Goal: Task Accomplishment & Management: Manage account settings

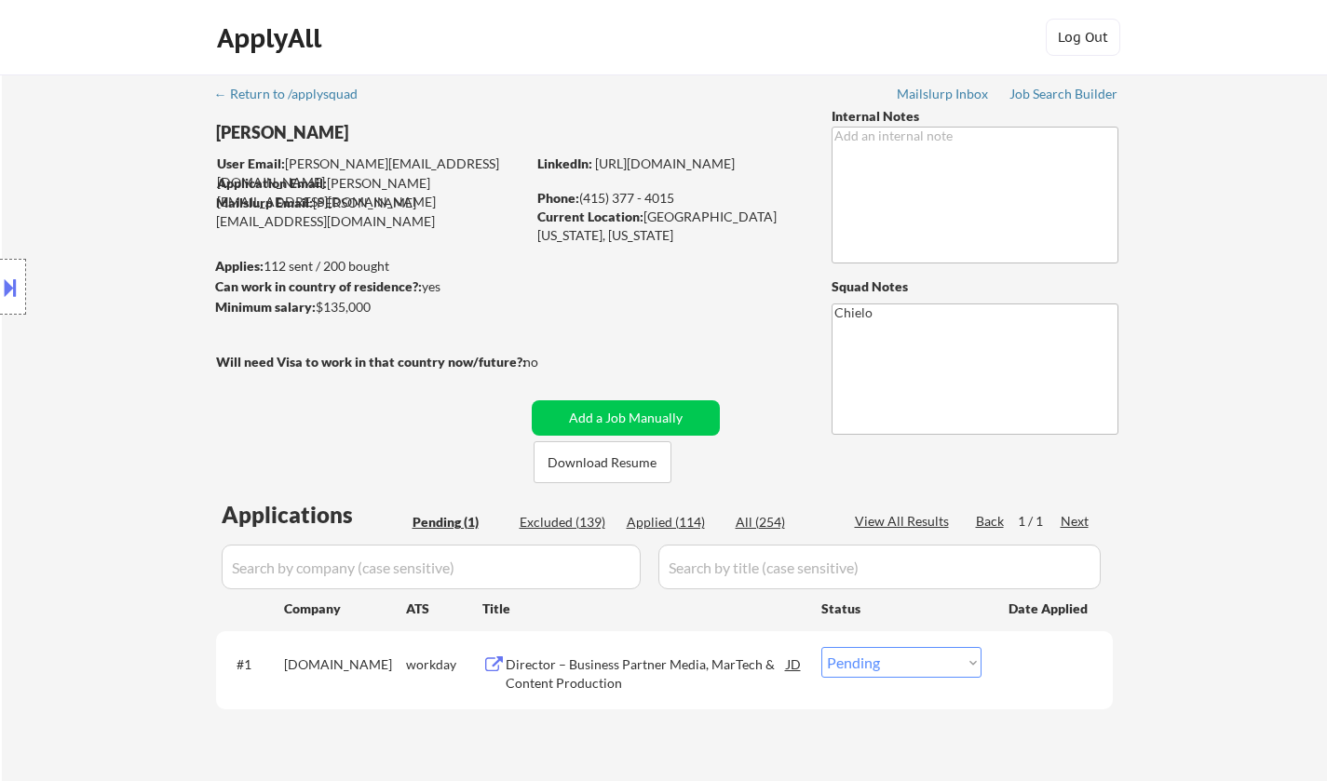
scroll to position [373, 0]
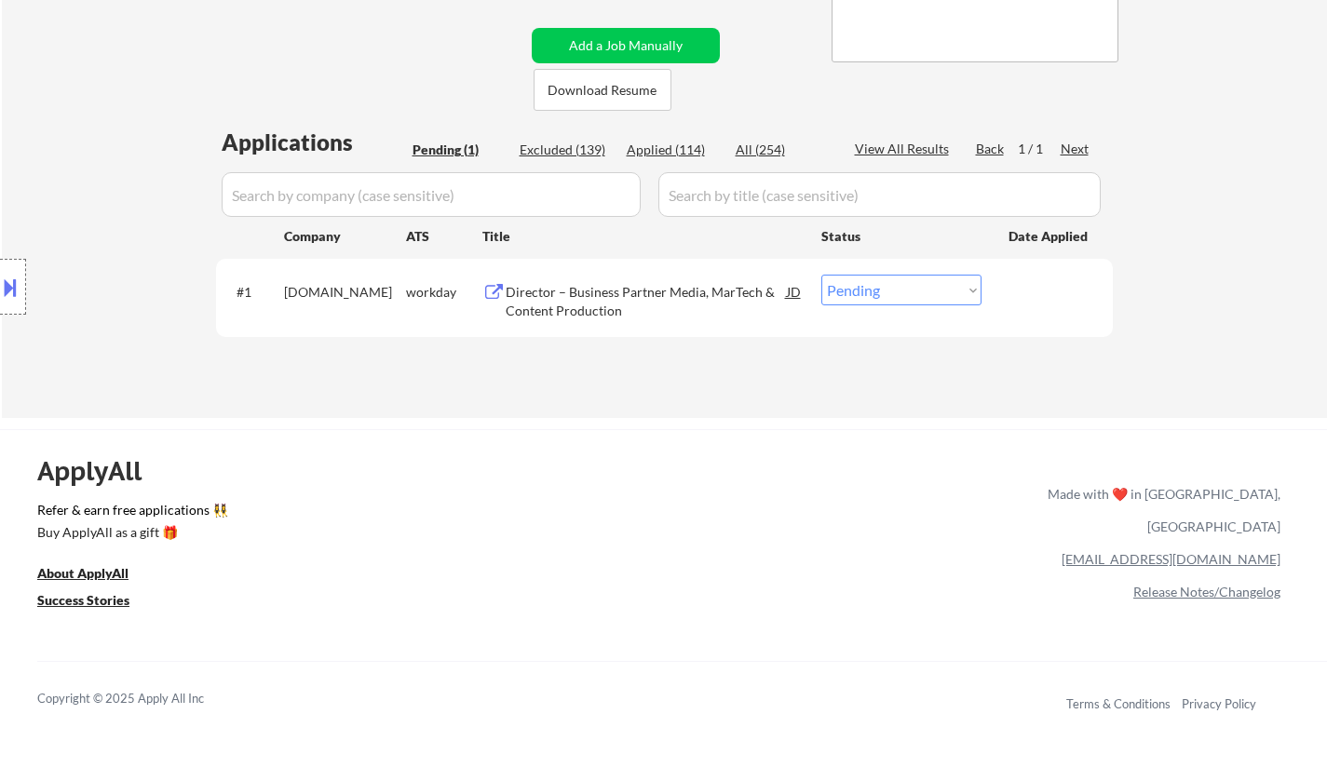
click at [635, 286] on div "Director – Business Partner Media, MarTech & Content Production" at bounding box center [646, 301] width 281 height 36
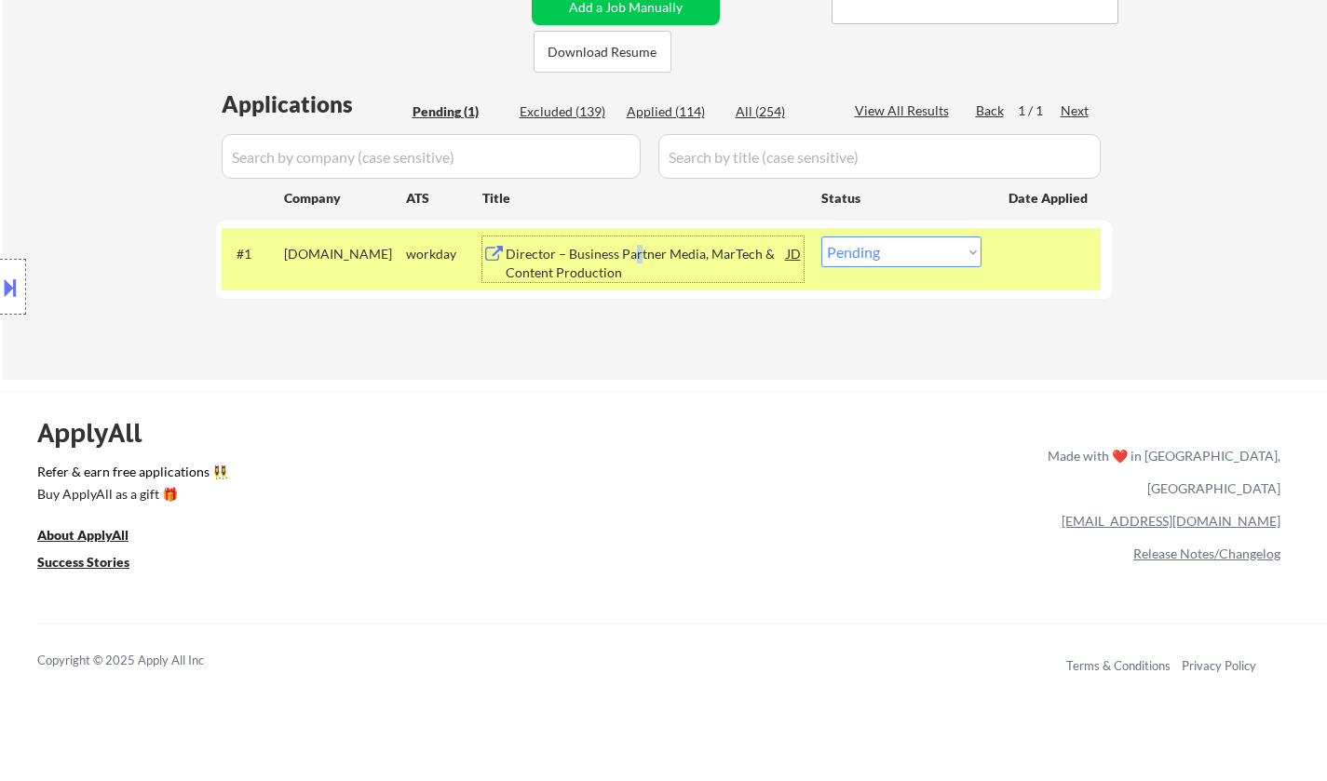
scroll to position [466, 0]
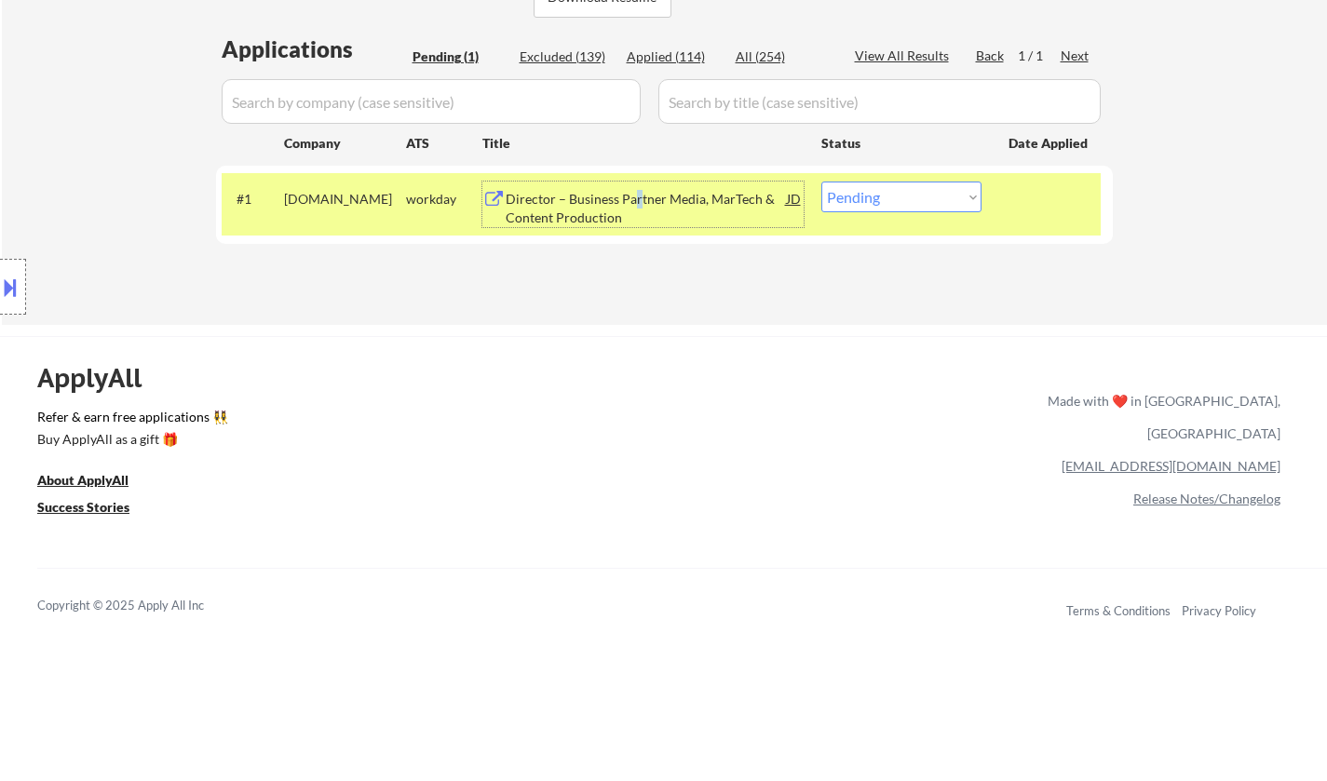
click at [869, 184] on select "Choose an option... Pending Applied Excluded (Questions) Excluded (Expired) Exc…" at bounding box center [902, 197] width 160 height 31
select select ""applied""
click at [822, 182] on select "Choose an option... Pending Applied Excluded (Questions) Excluded (Expired) Exc…" at bounding box center [902, 197] width 160 height 31
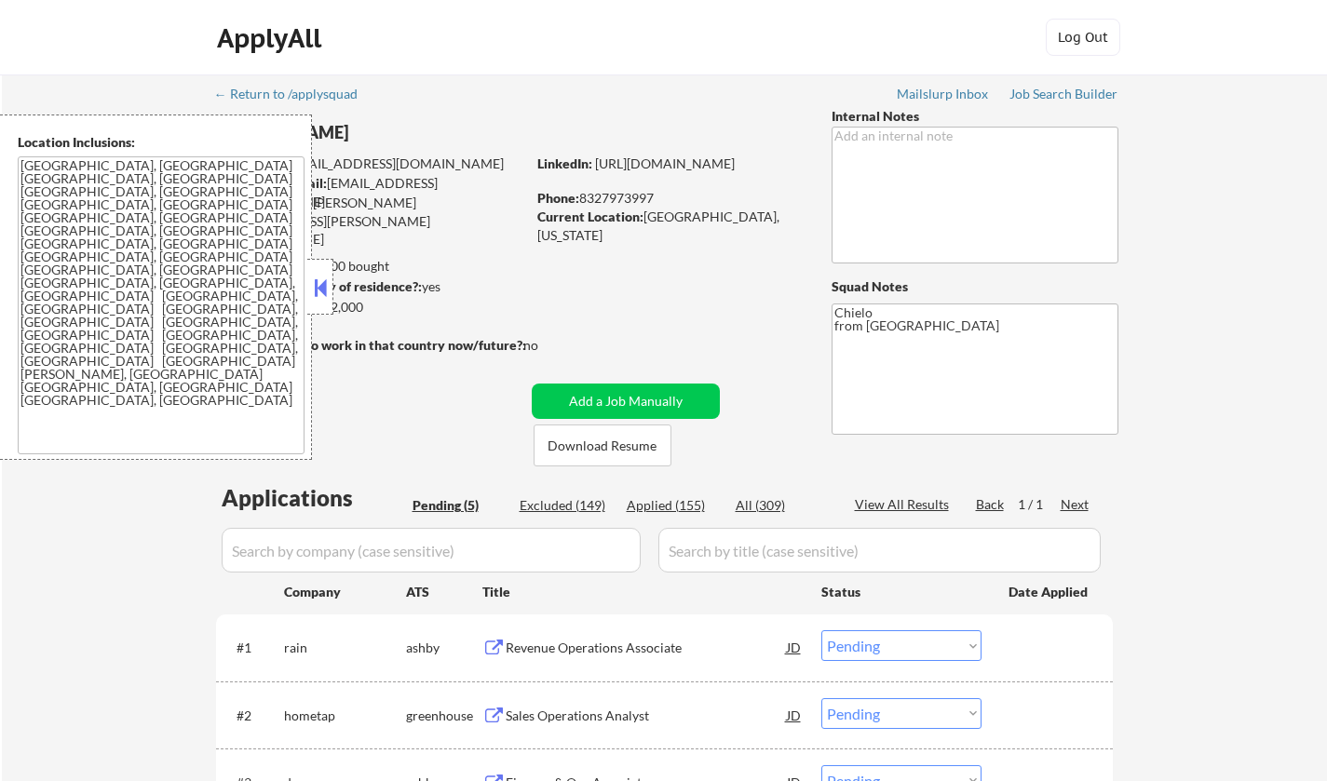
select select ""pending""
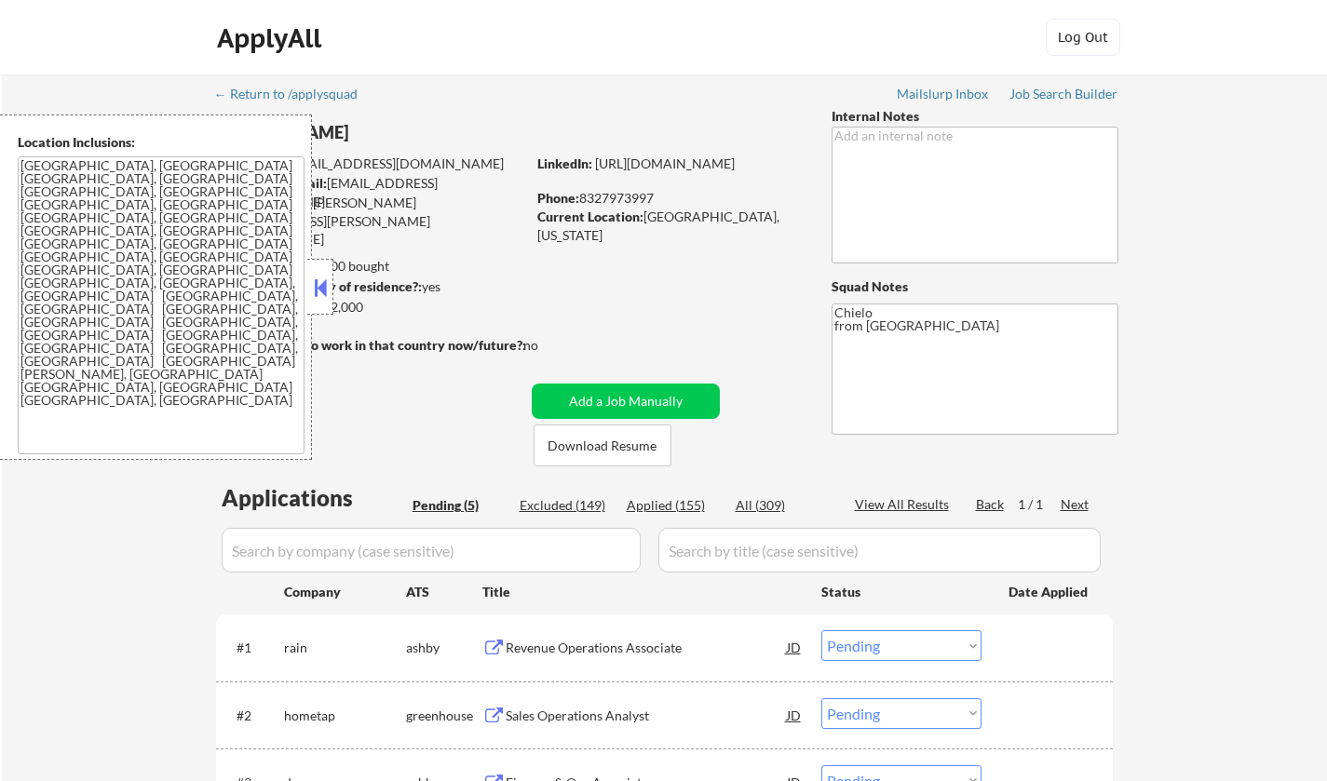
click at [315, 279] on button at bounding box center [320, 288] width 20 height 28
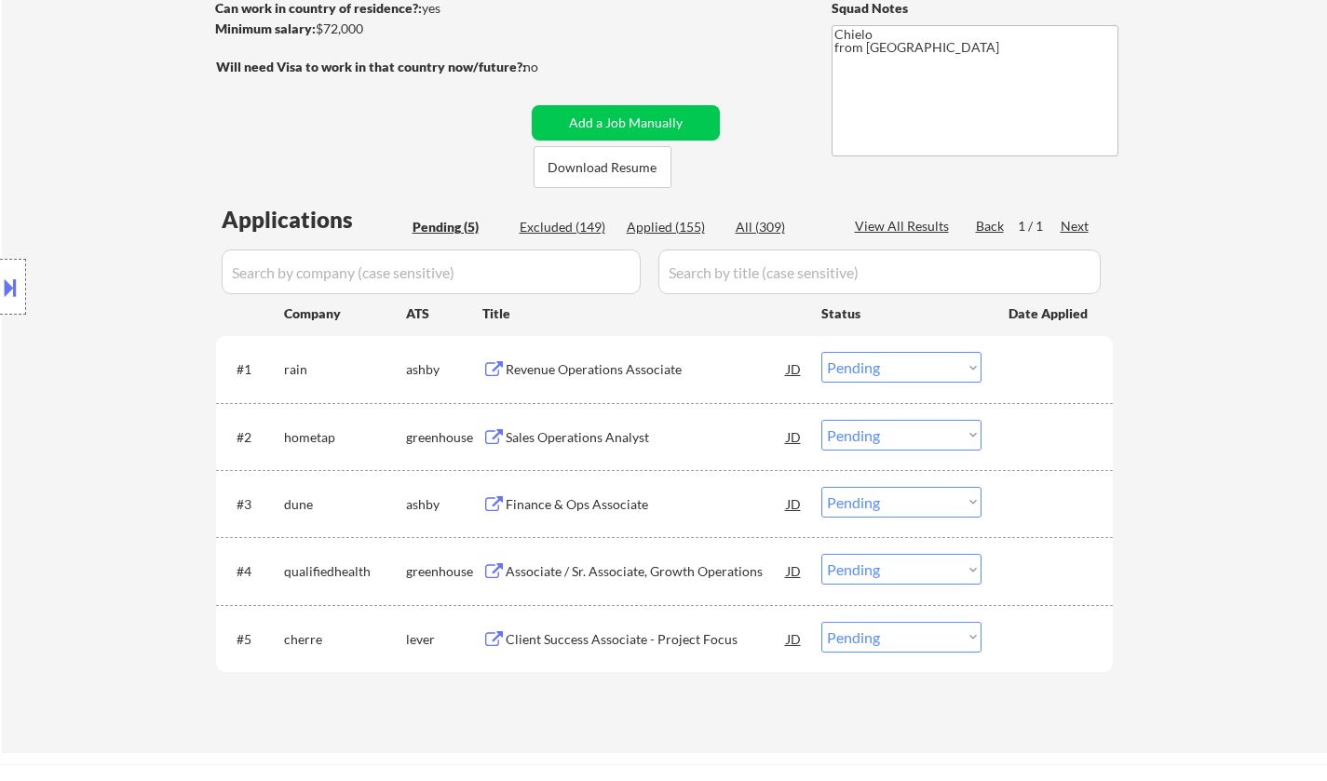
scroll to position [466, 0]
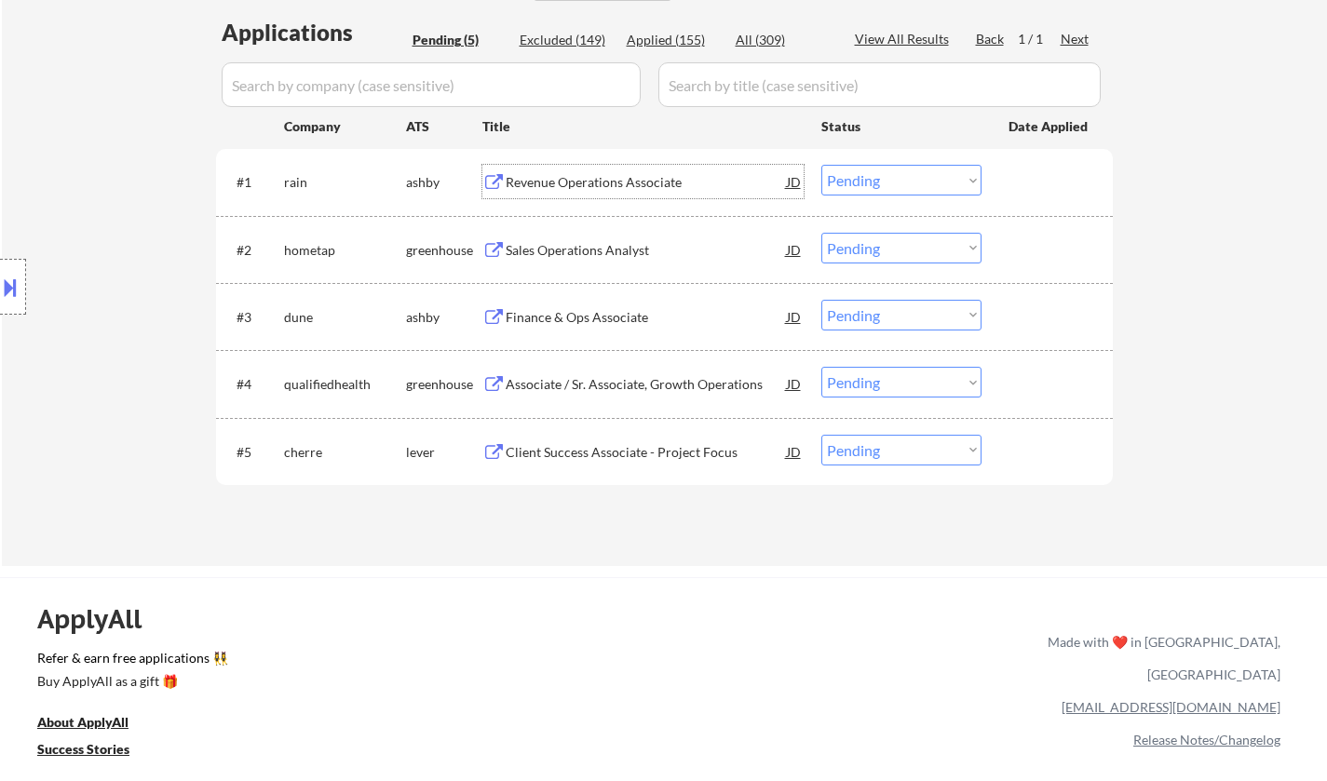
click at [586, 183] on div "Revenue Operations Associate" at bounding box center [646, 182] width 281 height 19
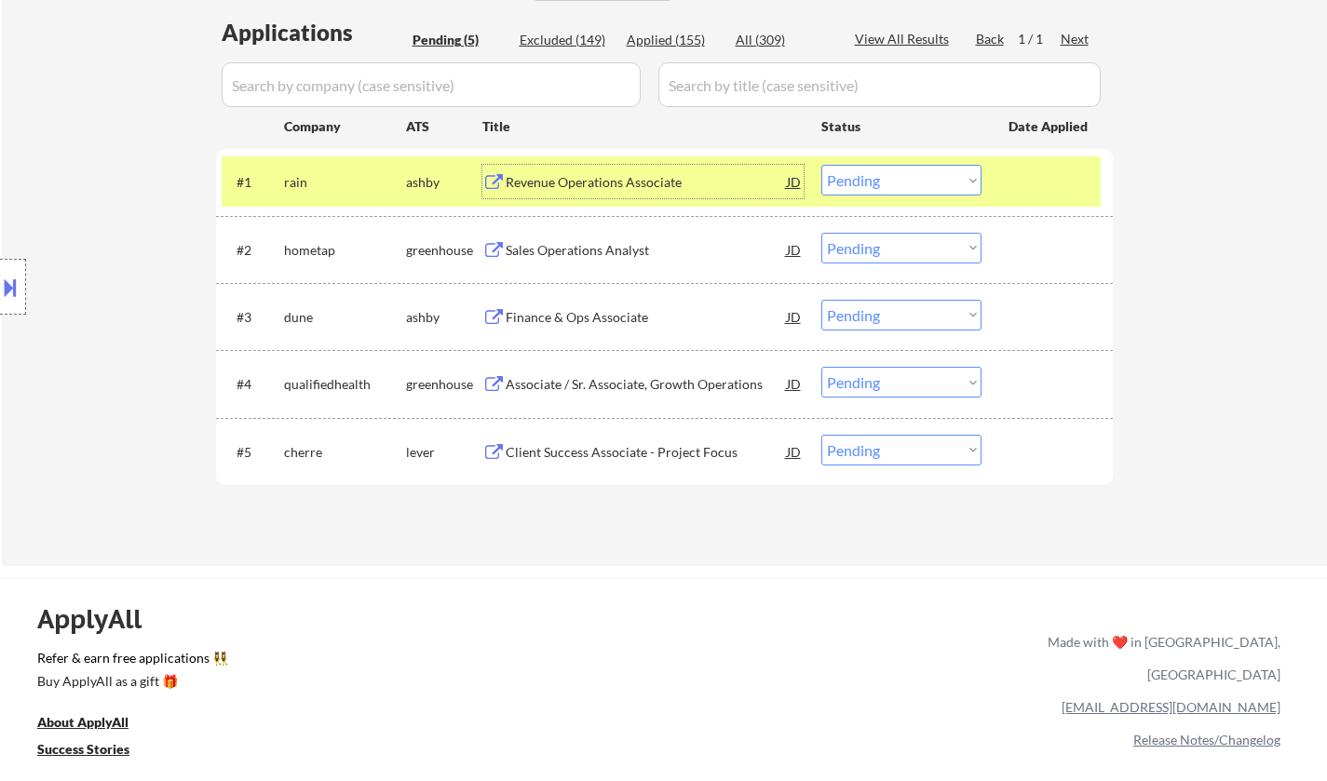
click at [7, 288] on button at bounding box center [10, 287] width 20 height 31
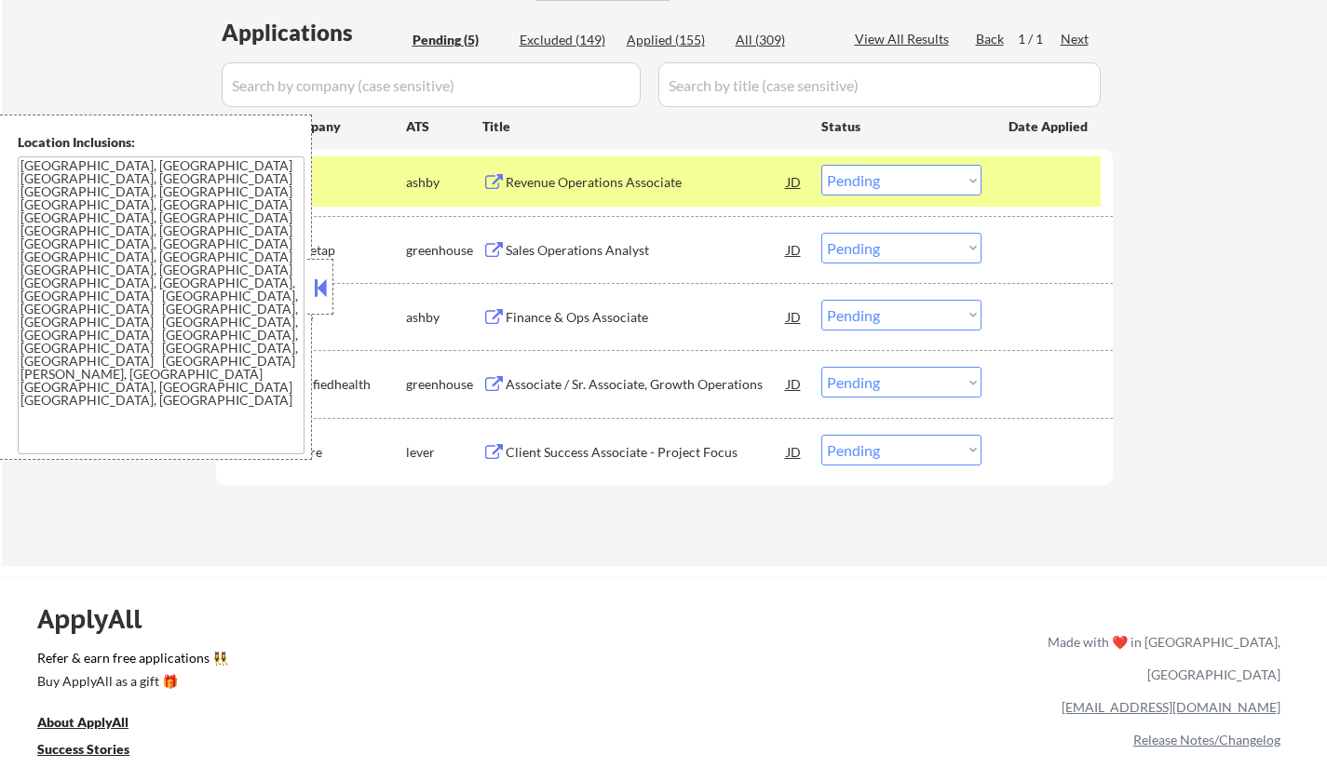
drag, startPoint x: 327, startPoint y: 283, endPoint x: 340, endPoint y: 30, distance: 253.7
click at [328, 282] on button at bounding box center [320, 288] width 20 height 28
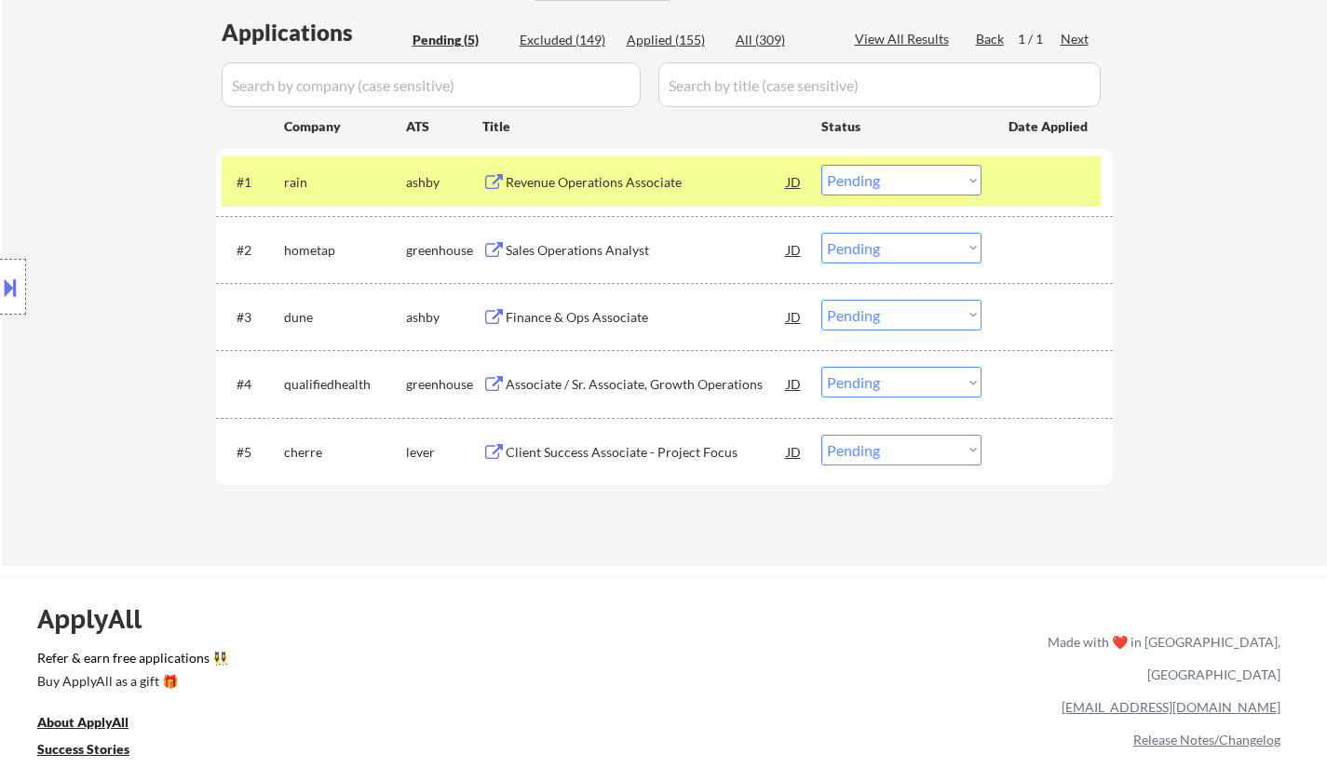
drag, startPoint x: 900, startPoint y: 176, endPoint x: 912, endPoint y: 192, distance: 19.9
click at [900, 176] on select "Choose an option... Pending Applied Excluded (Questions) Excluded (Expired) Exc…" at bounding box center [902, 180] width 160 height 31
click at [822, 165] on select "Choose an option... Pending Applied Excluded (Questions) Excluded (Expired) Exc…" at bounding box center [902, 180] width 160 height 31
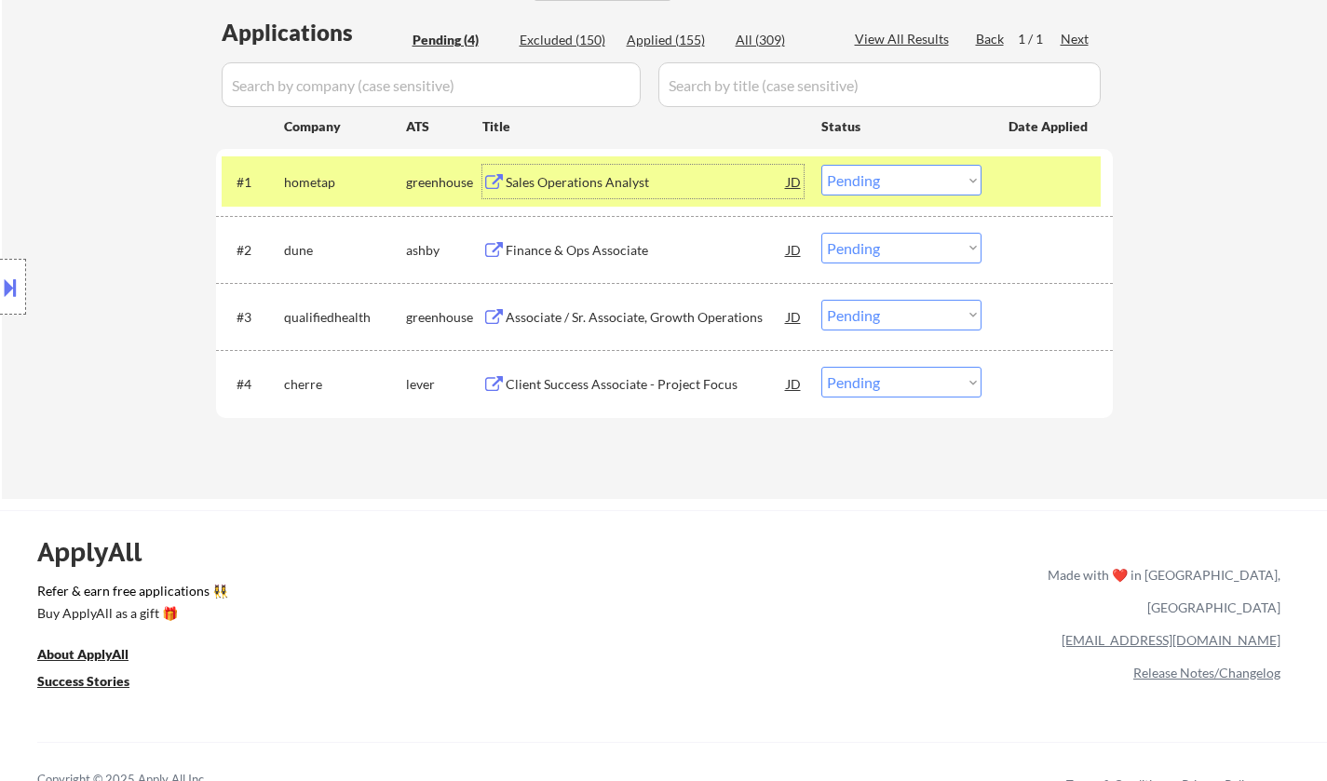
click at [582, 176] on div "Sales Operations Analyst" at bounding box center [646, 182] width 281 height 19
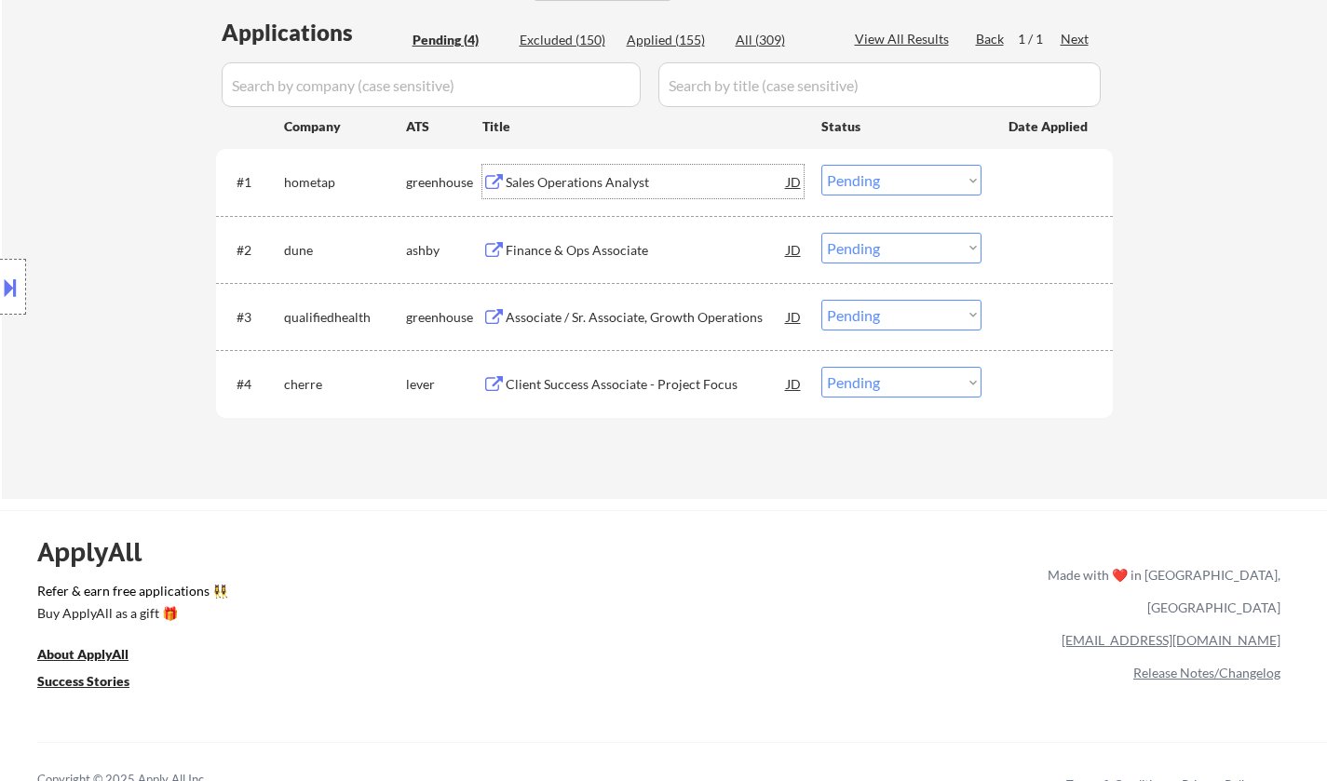
click at [902, 186] on select "Choose an option... Pending Applied Excluded (Questions) Excluded (Expired) Exc…" at bounding box center [902, 180] width 160 height 31
click at [822, 165] on select "Choose an option... Pending Applied Excluded (Questions) Excluded (Expired) Exc…" at bounding box center [902, 180] width 160 height 31
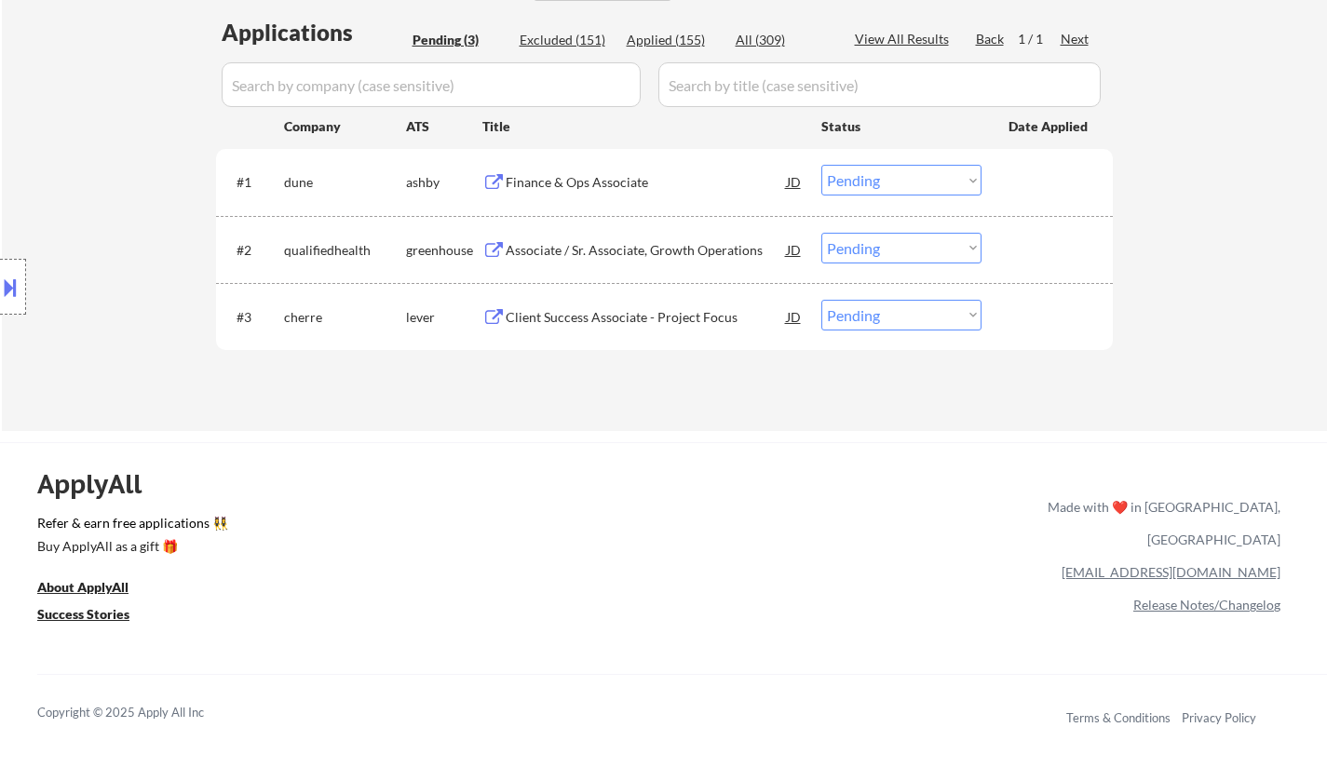
click at [588, 176] on div "Finance & Ops Associate" at bounding box center [646, 182] width 281 height 19
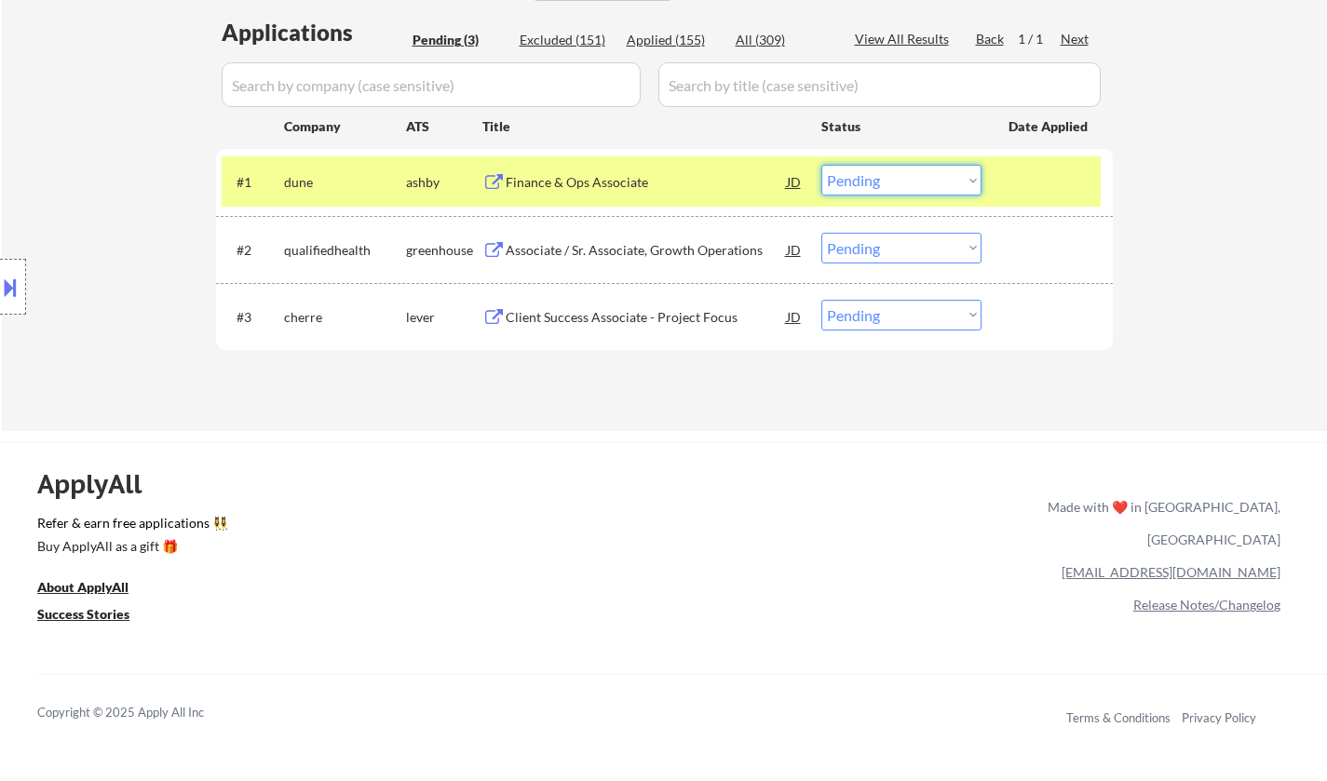
click at [936, 188] on select "Choose an option... Pending Applied Excluded (Questions) Excluded (Expired) Exc…" at bounding box center [902, 180] width 160 height 31
click at [822, 165] on select "Choose an option... Pending Applied Excluded (Questions) Excluded (Expired) Exc…" at bounding box center [902, 180] width 160 height 31
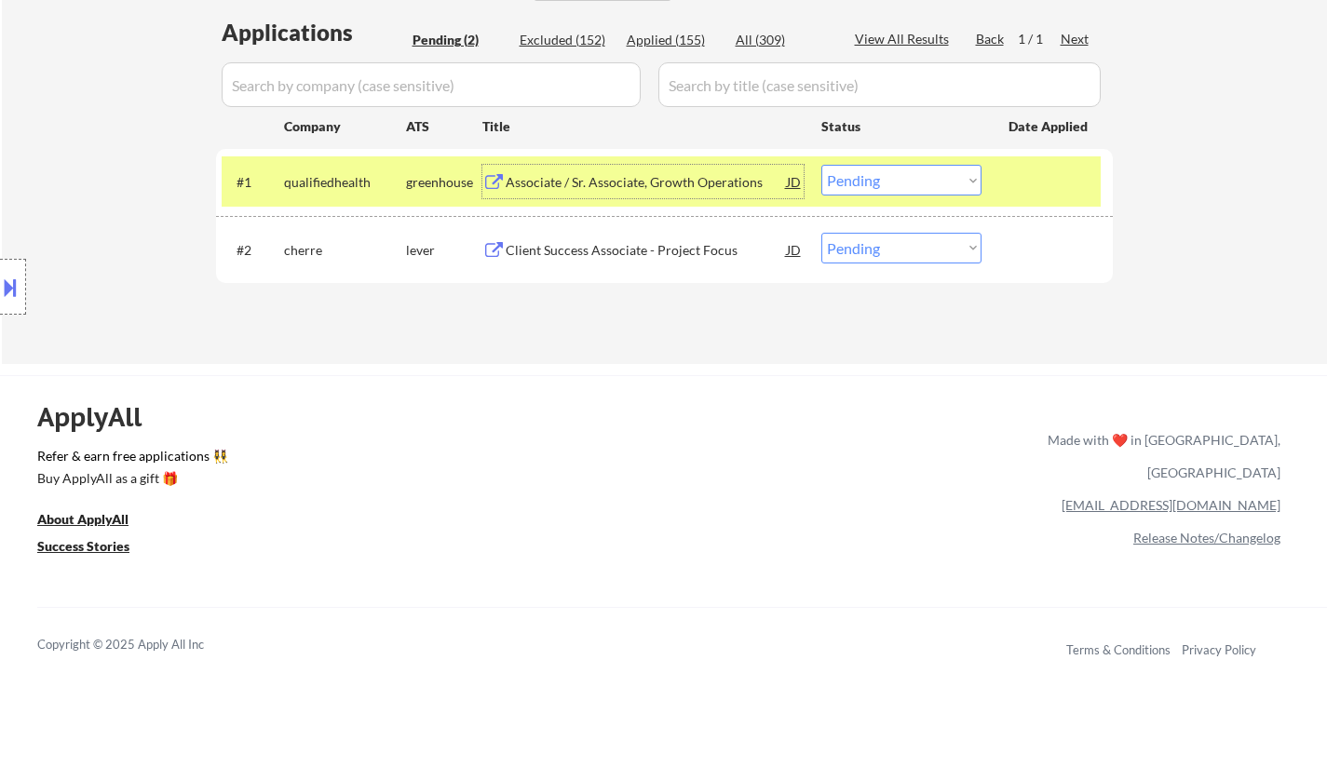
click at [648, 180] on div "Associate / Sr. Associate, Growth Operations" at bounding box center [646, 182] width 281 height 19
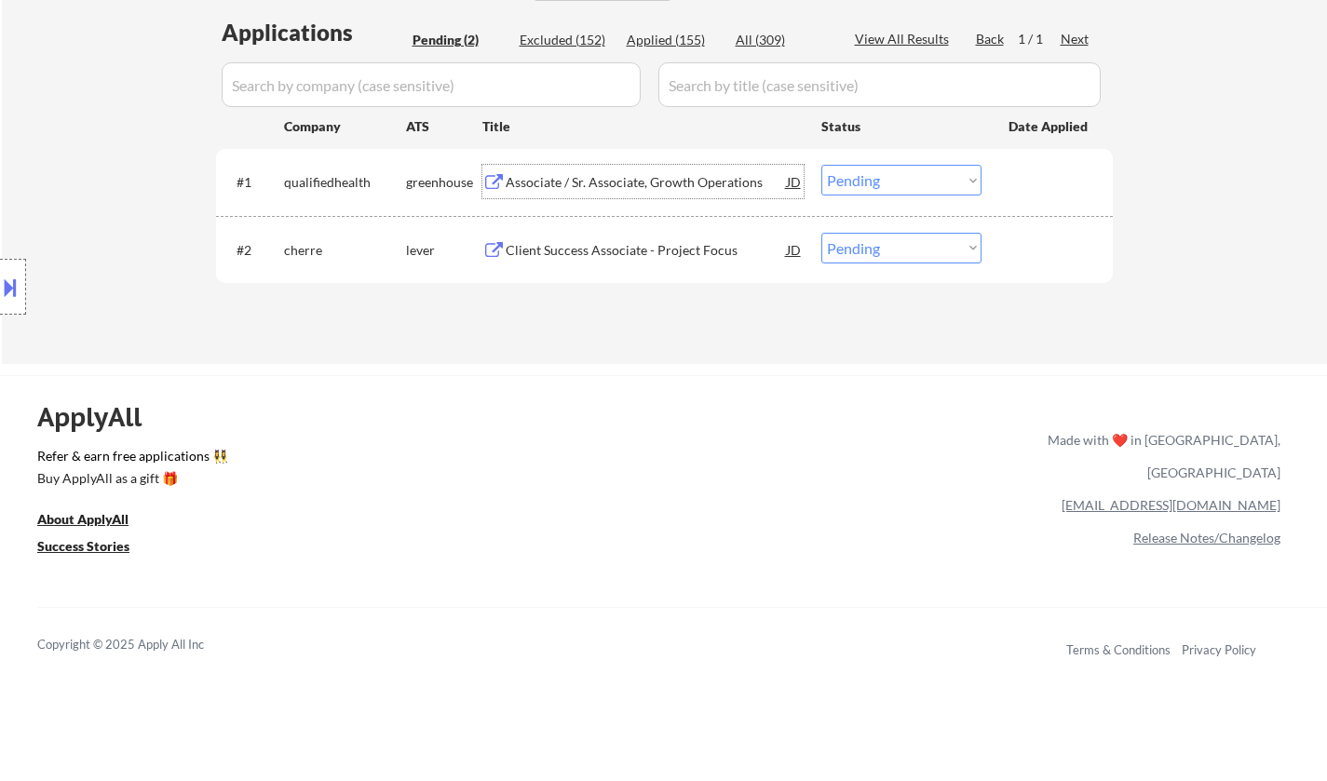
drag, startPoint x: 905, startPoint y: 182, endPoint x: 906, endPoint y: 195, distance: 13.1
click at [905, 182] on select "Choose an option... Pending Applied Excluded (Questions) Excluded (Expired) Exc…" at bounding box center [902, 180] width 160 height 31
click at [822, 165] on select "Choose an option... Pending Applied Excluded (Questions) Excluded (Expired) Exc…" at bounding box center [902, 180] width 160 height 31
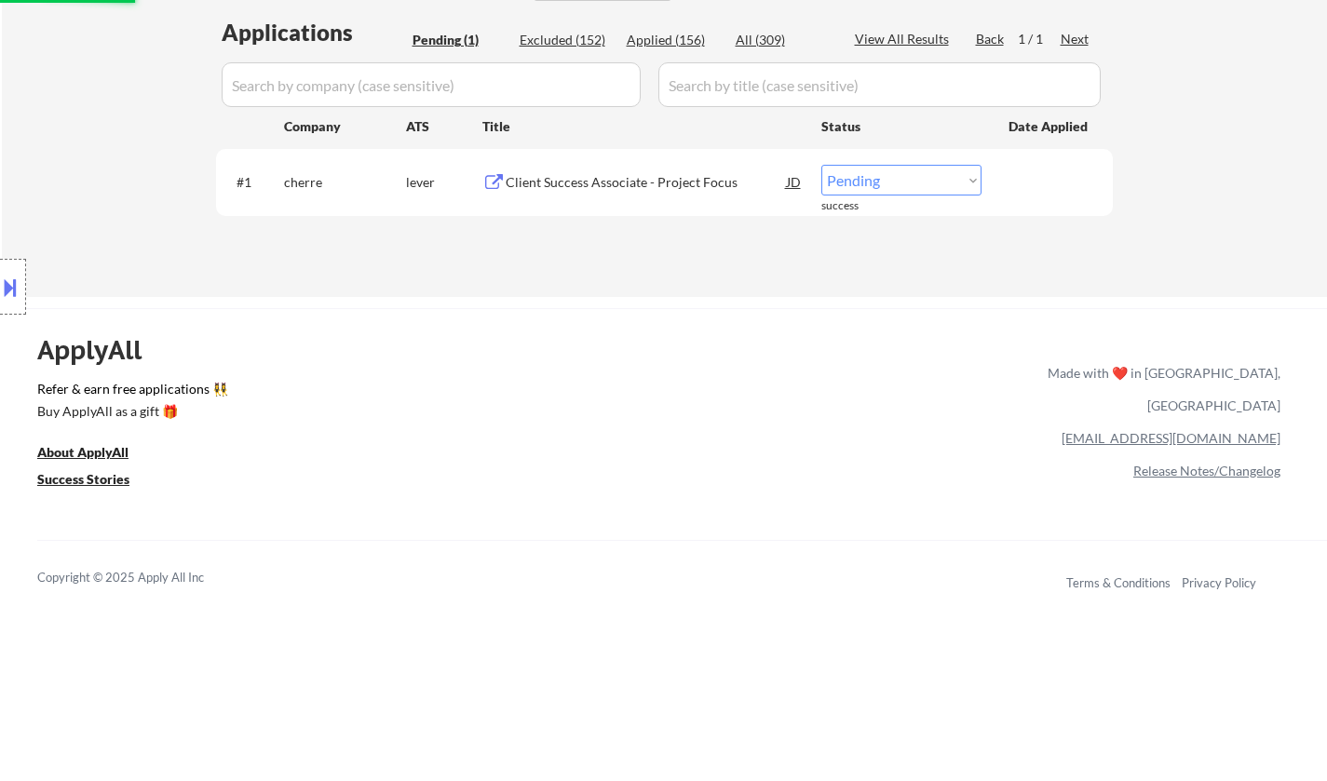
click at [650, 183] on div "Client Success Associate - Project Focus" at bounding box center [646, 182] width 281 height 19
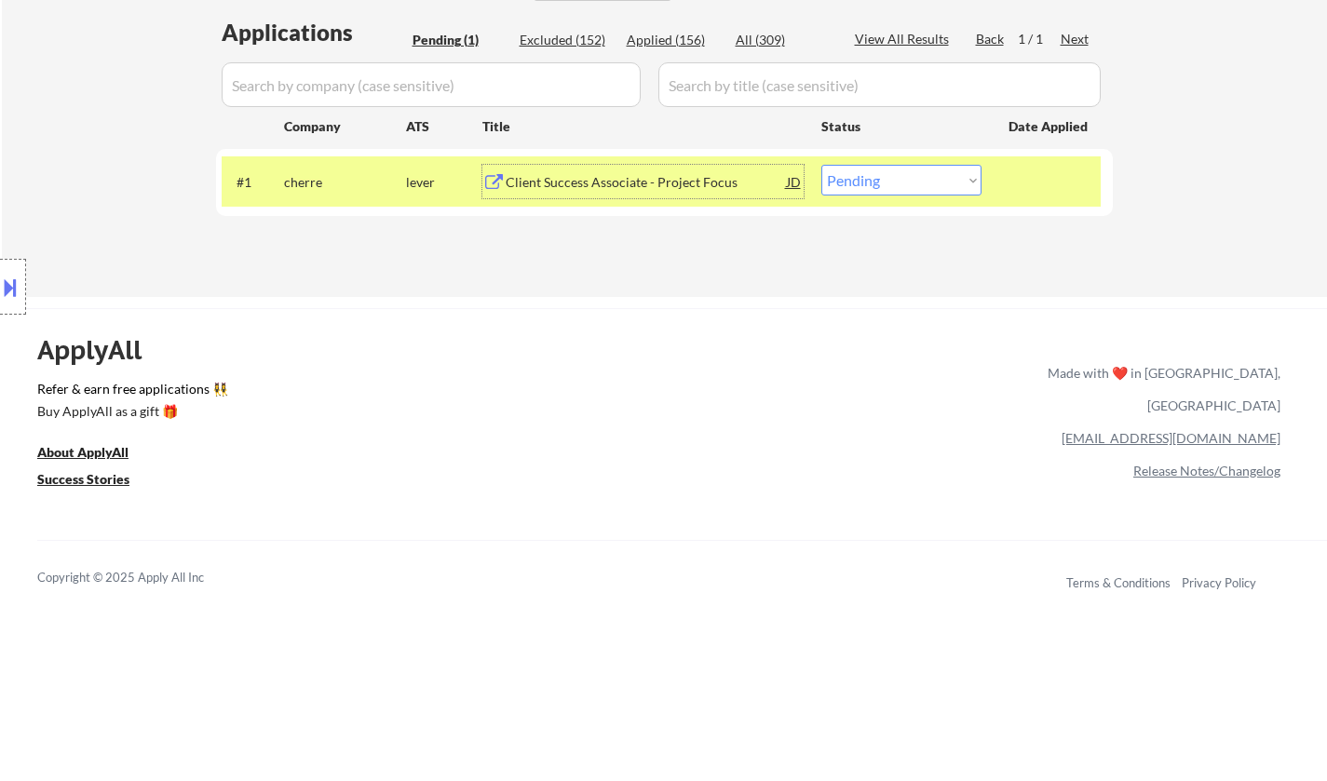
click at [910, 187] on select "Choose an option... Pending Applied Excluded (Questions) Excluded (Expired) Exc…" at bounding box center [902, 180] width 160 height 31
select select ""excluded__salary_""
click at [822, 165] on select "Choose an option... Pending Applied Excluded (Questions) Excluded (Expired) Exc…" at bounding box center [902, 180] width 160 height 31
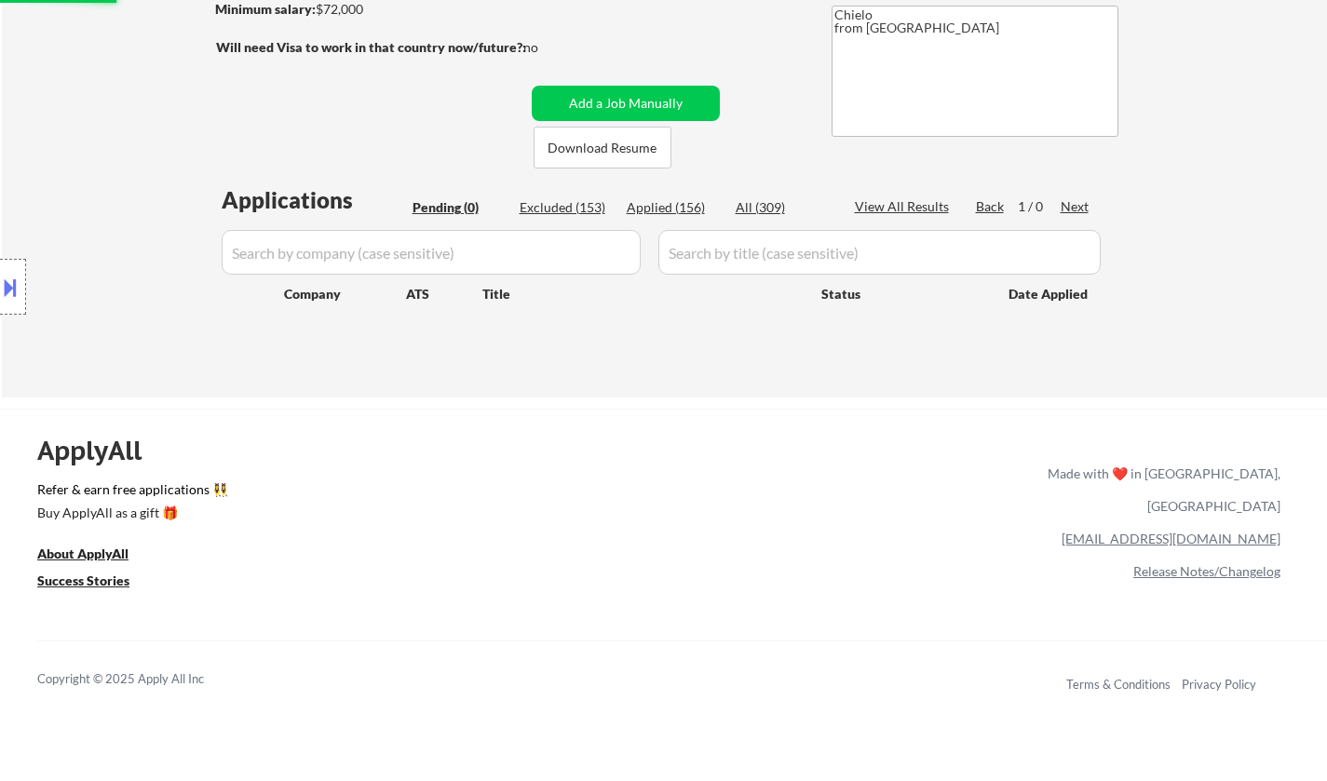
scroll to position [279, 0]
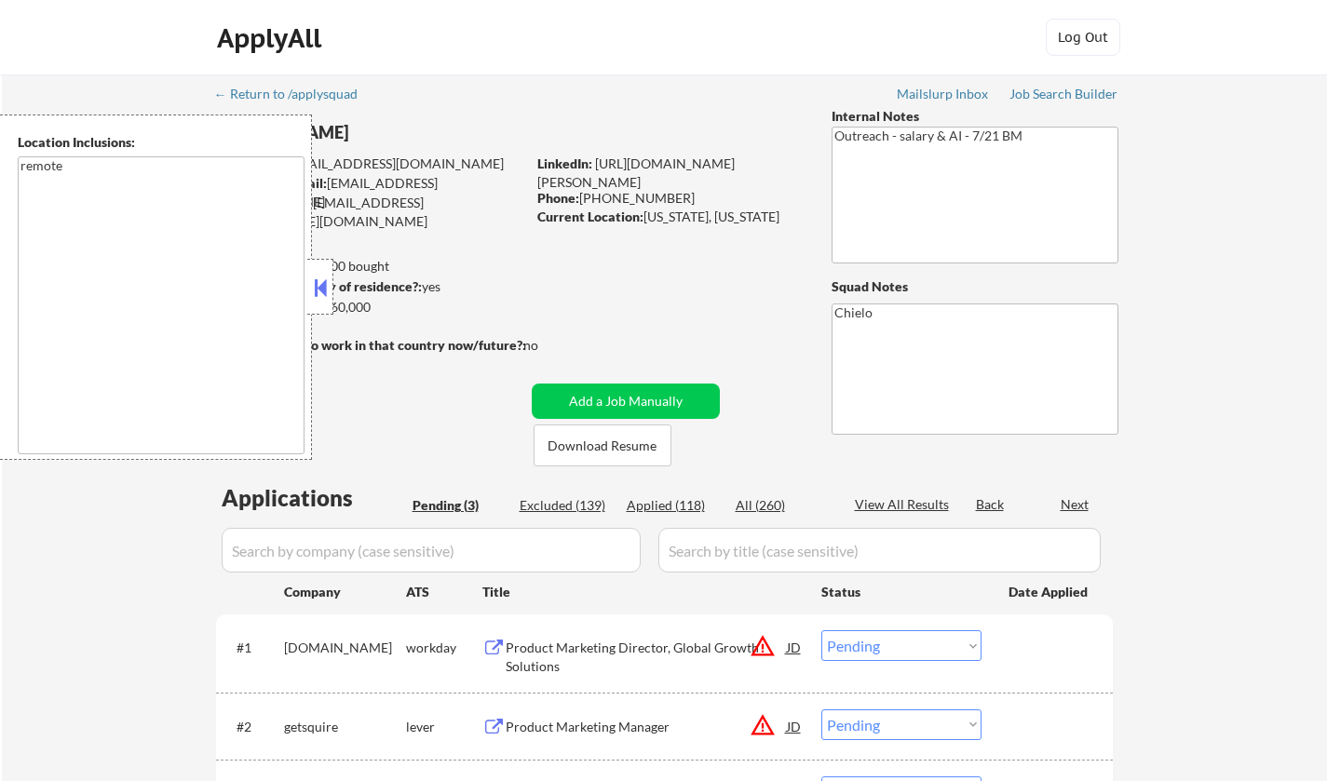
select select ""pending""
drag, startPoint x: 321, startPoint y: 283, endPoint x: 323, endPoint y: 313, distance: 29.9
click at [320, 283] on button at bounding box center [320, 288] width 20 height 28
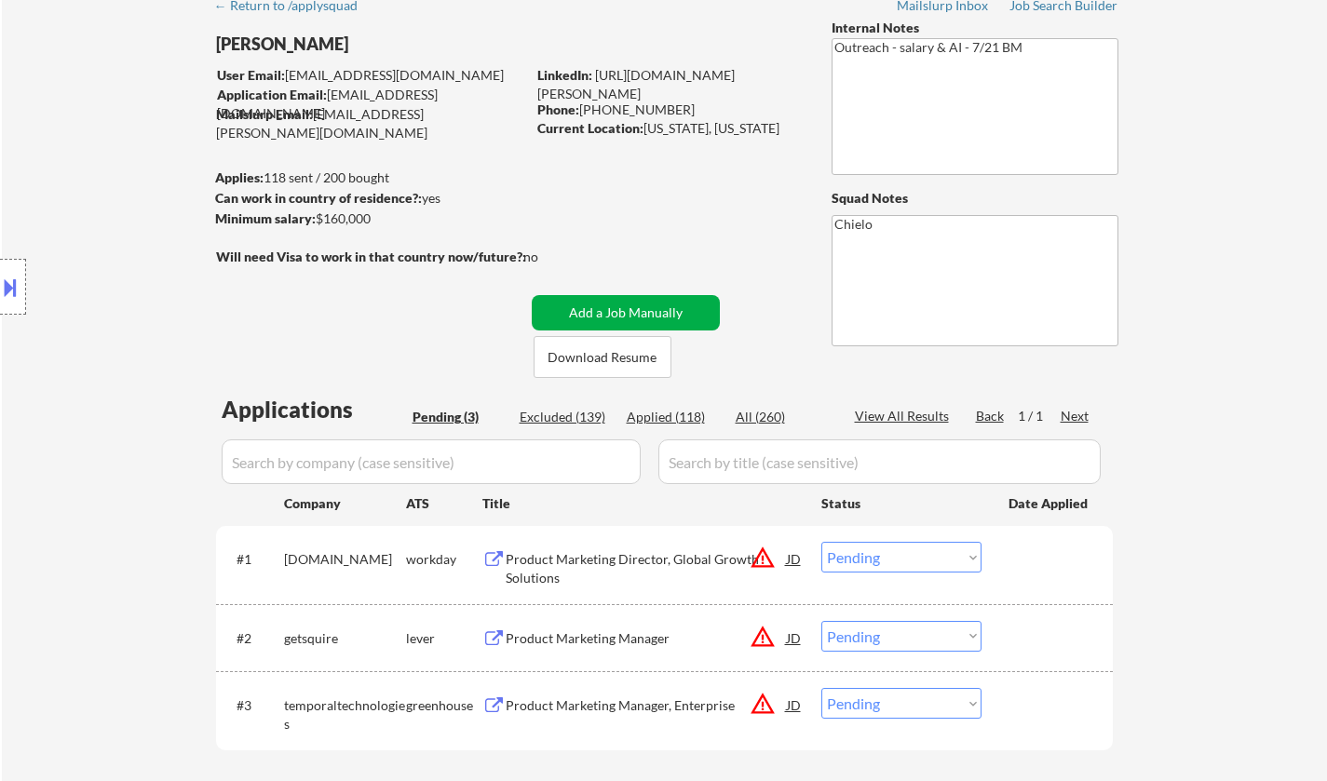
scroll to position [186, 0]
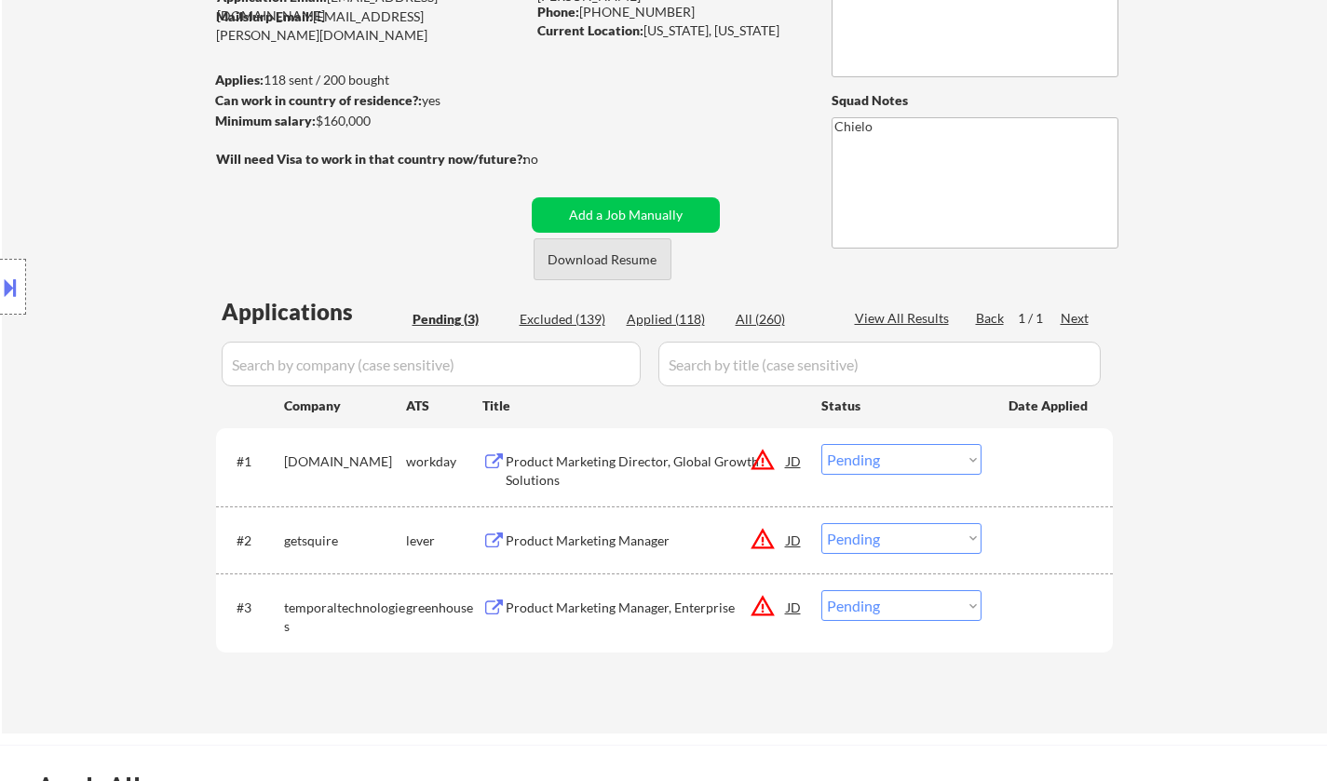
click at [602, 256] on button "Download Resume" at bounding box center [603, 259] width 138 height 42
click at [604, 547] on div "Product Marketing Manager" at bounding box center [646, 541] width 281 height 19
